Goal: Communication & Community: Participate in discussion

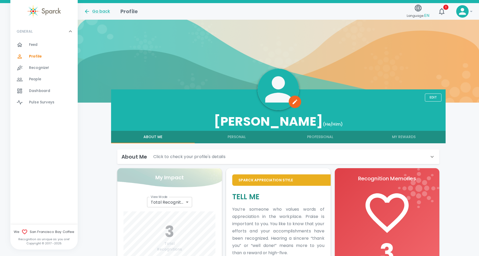
click at [46, 47] on div "Feed 0" at bounding box center [53, 44] width 49 height 7
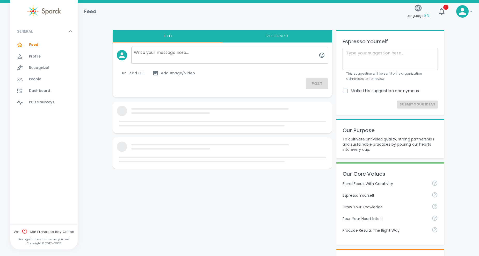
click at [442, 13] on icon "button" at bounding box center [442, 11] width 8 height 8
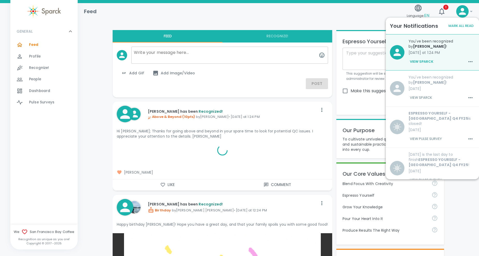
click at [418, 49] on div "You've been recognized by [PERSON_NAME] ! [DATE] at 1:24 PM View Sparck" at bounding box center [440, 50] width 70 height 32
drag, startPoint x: 418, startPoint y: 49, endPoint x: 421, endPoint y: 61, distance: 12.2
click at [421, 61] on button "View Sparck" at bounding box center [422, 61] width 26 height 9
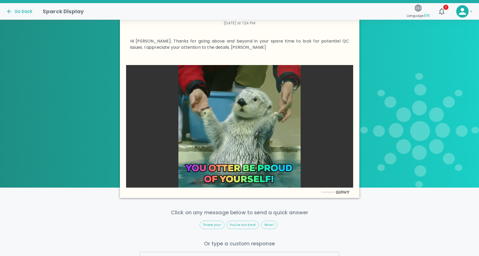
scroll to position [104, 0]
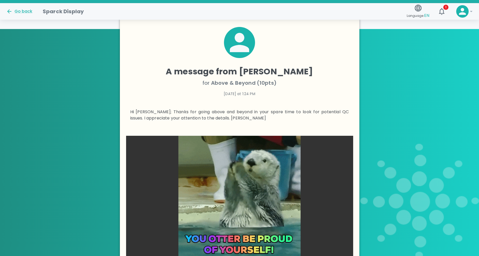
click at [12, 6] on div "Go back" at bounding box center [20, 9] width 37 height 11
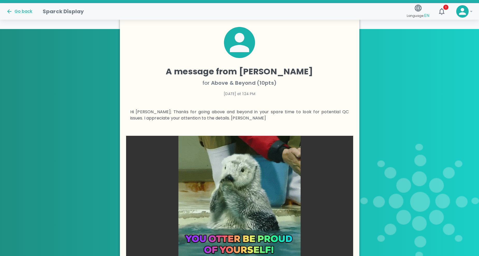
click at [15, 10] on div "Go back" at bounding box center [19, 11] width 26 height 6
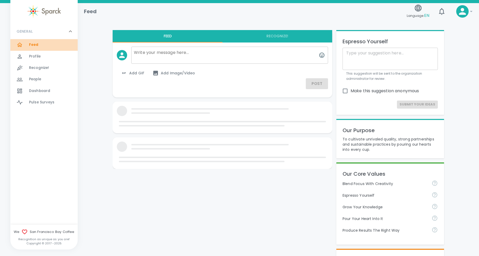
click at [32, 42] on span "Feed" at bounding box center [34, 44] width 10 height 5
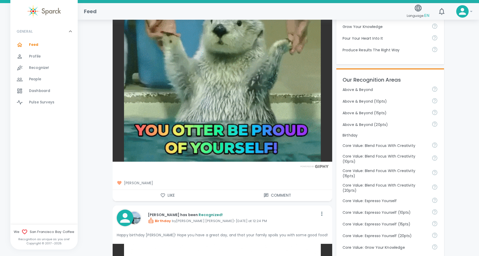
scroll to position [181, 0]
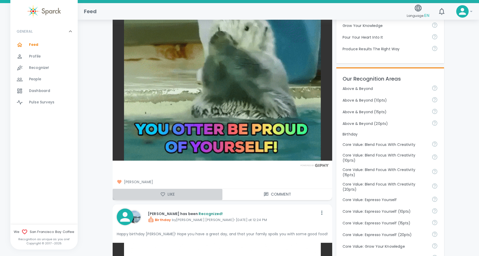
click at [164, 192] on icon "button" at bounding box center [162, 194] width 5 height 5
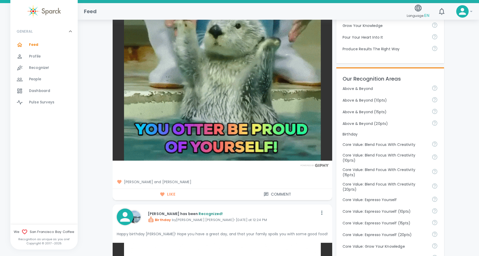
click at [277, 192] on button "Comment" at bounding box center [278, 194] width 110 height 11
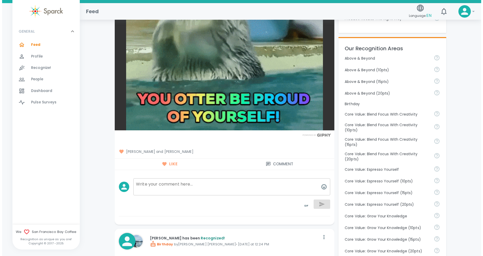
scroll to position [259, 0]
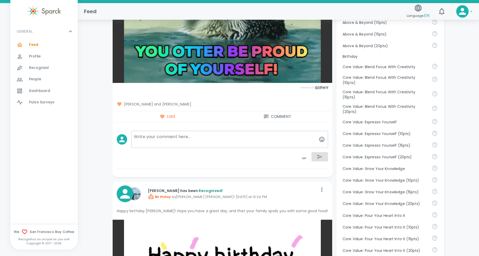
click at [322, 139] on icon "button" at bounding box center [322, 139] width 6 height 6
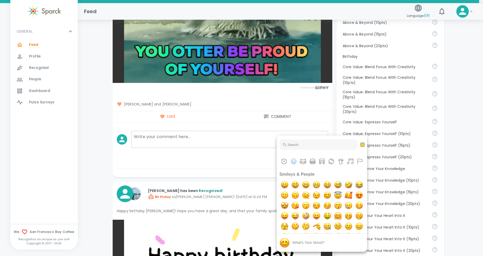
click at [361, 144] on button "Skin tone NEUTRAL" at bounding box center [363, 145] width 4 height 4
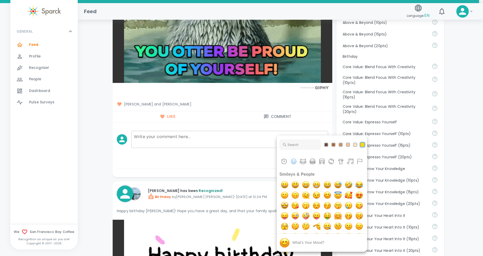
click at [363, 144] on button "Skin tone NEUTRAL" at bounding box center [362, 144] width 5 height 5
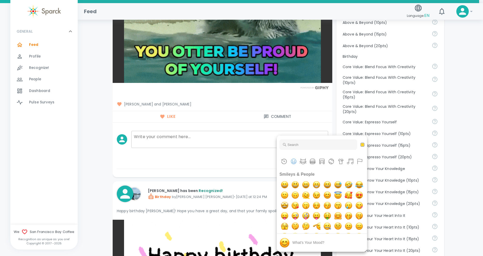
click at [244, 134] on div at bounding box center [241, 128] width 483 height 256
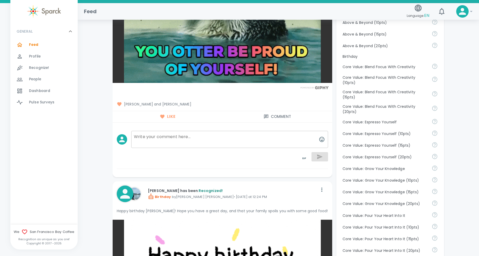
click at [302, 158] on icon "toggle password visibility" at bounding box center [304, 158] width 6 height 6
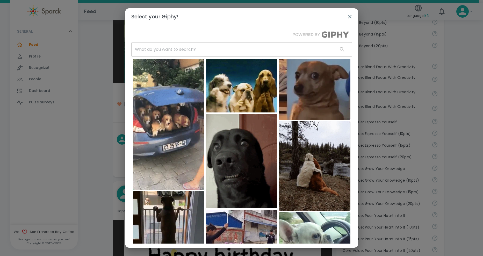
click at [267, 135] on img at bounding box center [241, 161] width 71 height 94
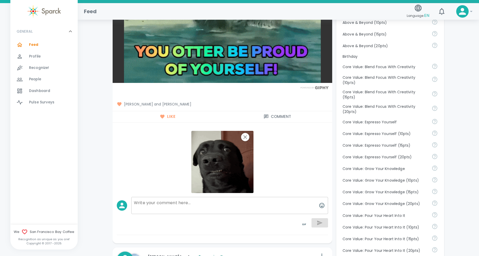
click at [245, 139] on icon "button" at bounding box center [245, 137] width 6 height 6
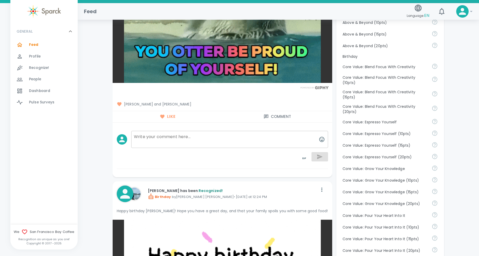
click at [305, 156] on icon "toggle password visibility" at bounding box center [304, 158] width 6 height 6
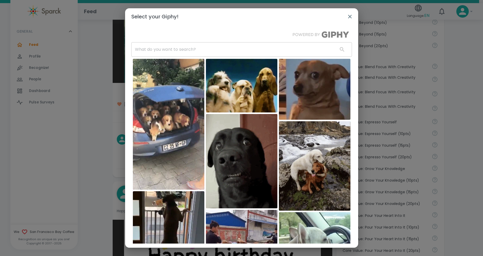
click at [222, 51] on input "text" at bounding box center [232, 49] width 203 height 15
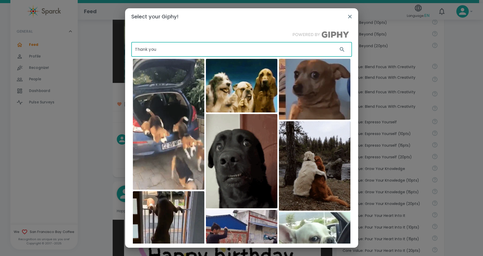
type input "Thank you"
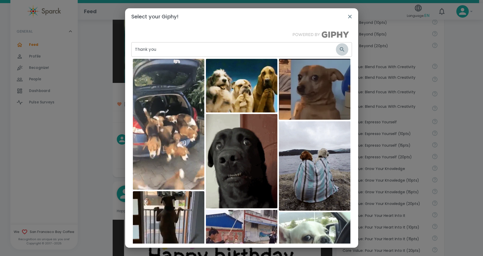
click at [339, 49] on icon "button" at bounding box center [342, 49] width 6 height 6
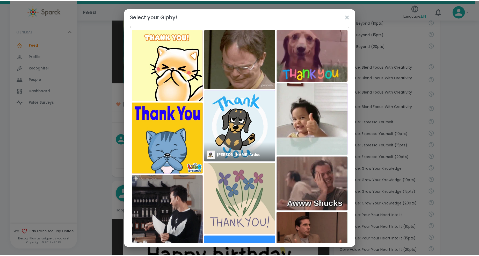
scroll to position [0, 0]
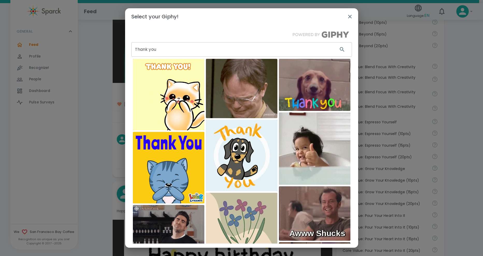
click at [350, 17] on icon "button" at bounding box center [350, 17] width 4 height 4
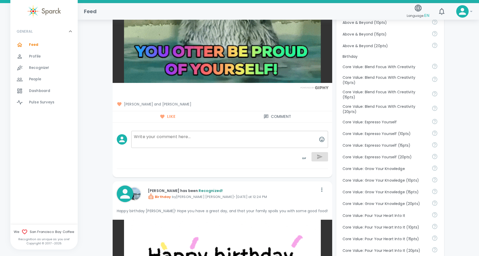
click at [221, 139] on textarea at bounding box center [229, 139] width 197 height 17
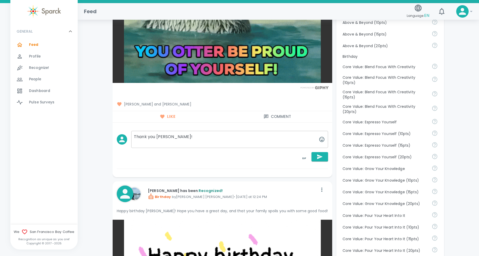
type textarea "Thank you [PERSON_NAME]!"
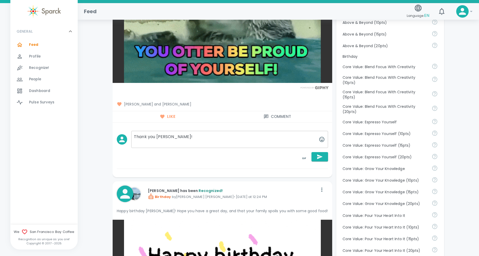
click at [318, 158] on icon "button" at bounding box center [319, 156] width 5 height 5
